Goal: Information Seeking & Learning: Find specific fact

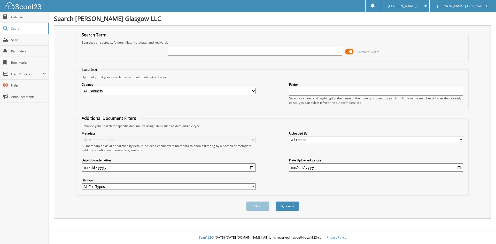
click at [301, 51] on input "text" at bounding box center [255, 52] width 174 height 8
type input "6096339"
click at [350, 52] on span at bounding box center [349, 52] width 9 height 8
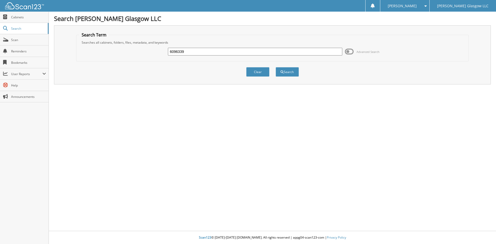
click at [299, 72] on div "Search" at bounding box center [287, 72] width 24 height 11
click at [289, 72] on button "Search" at bounding box center [286, 72] width 23 height 10
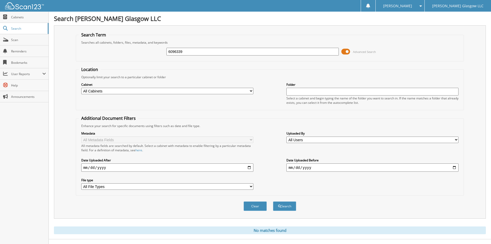
click at [345, 50] on span at bounding box center [345, 52] width 9 height 8
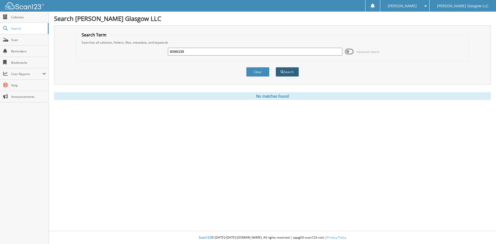
click at [293, 74] on button "Search" at bounding box center [286, 72] width 23 height 10
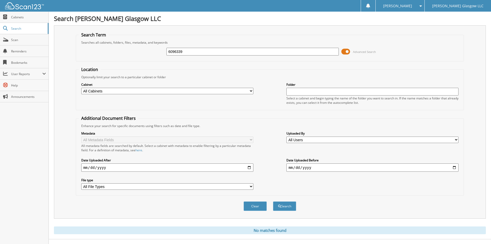
click at [346, 53] on span at bounding box center [345, 52] width 9 height 8
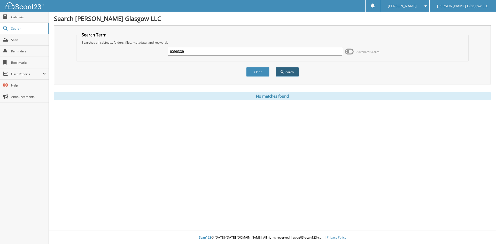
click at [293, 72] on button "Search" at bounding box center [286, 72] width 23 height 10
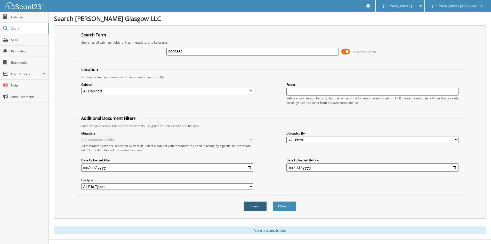
drag, startPoint x: 256, startPoint y: 206, endPoint x: 254, endPoint y: 203, distance: 3.8
click at [256, 206] on button "Clear" at bounding box center [255, 206] width 23 height 10
